Goal: Contribute content

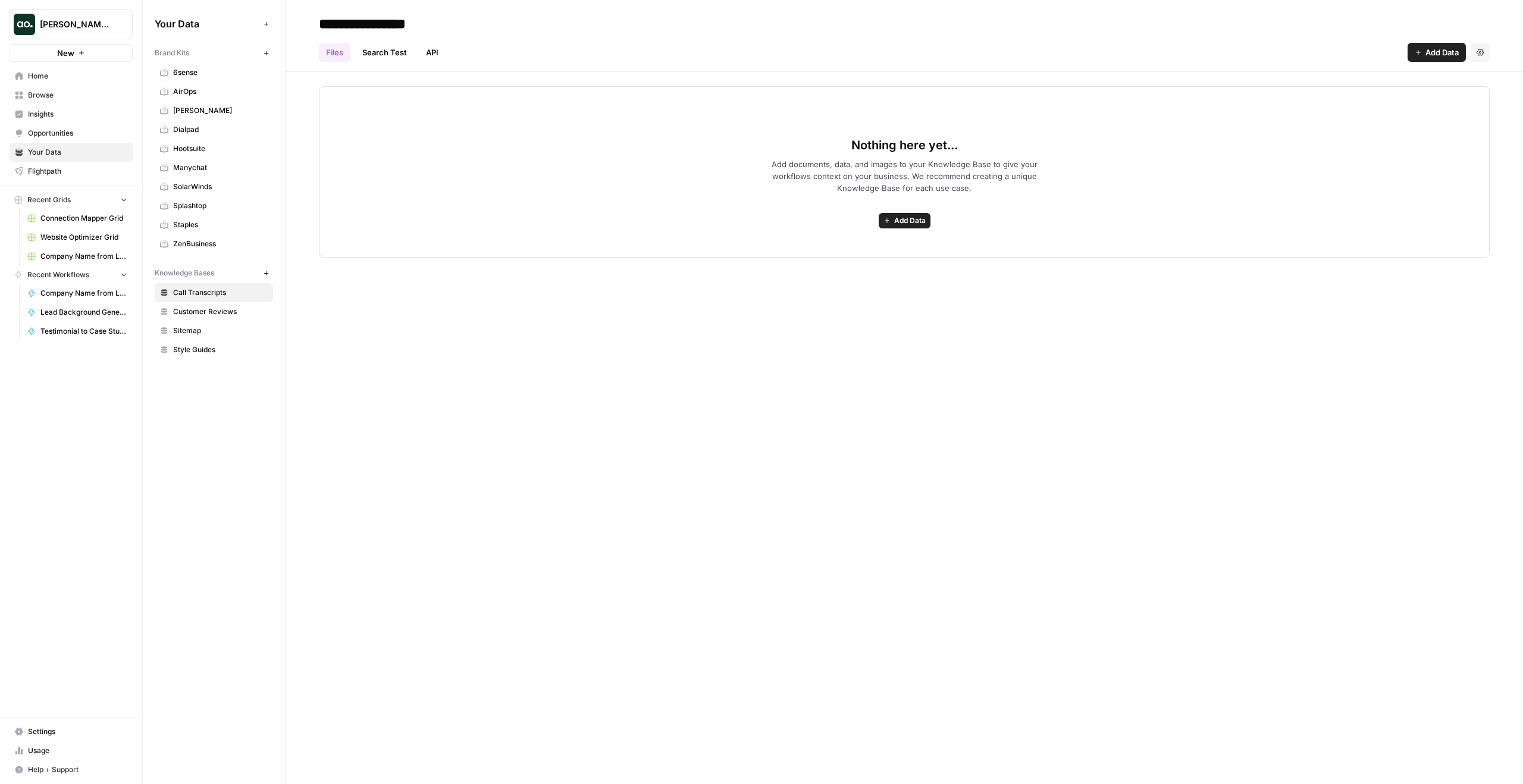
click at [269, 53] on button "New" at bounding box center [266, 53] width 14 height 14
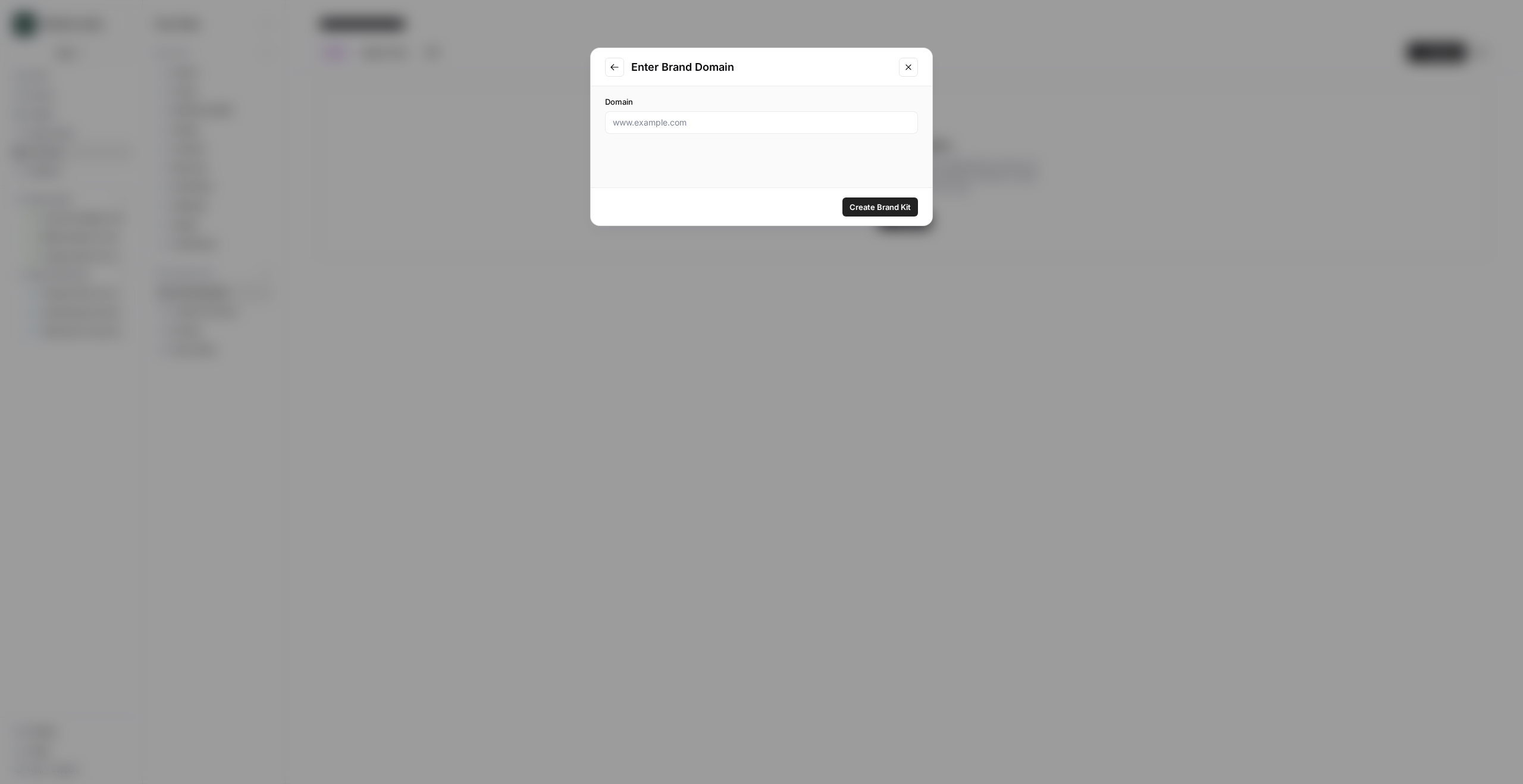
click at [685, 113] on div at bounding box center [761, 123] width 313 height 23
type input "heimdalsecurity.com"
click button "Create Brand Kit" at bounding box center [880, 207] width 76 height 19
